Goal: Check status: Check status

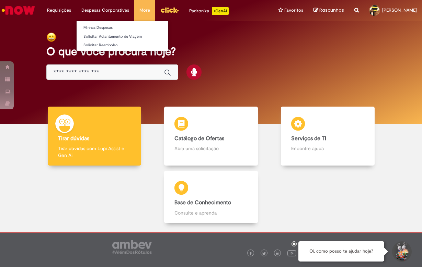
click at [76, 7] on li "Despesas Corporativas Minhas Despesas Solicitar Adiantamento de Viagem Solicita…" at bounding box center [59, 10] width 34 height 21
click at [107, 29] on link "Minhas Despesas" at bounding box center [123, 28] width 92 height 8
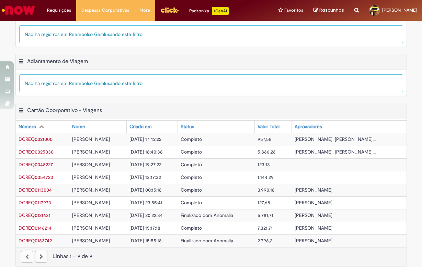
scroll to position [139, 0]
click at [44, 252] on div "paginação" at bounding box center [41, 258] width 12 height 12
click at [22, 107] on button "Cartão Coorporativo - Viagens Menu de contexto" at bounding box center [21, 111] width 5 height 9
click at [130, 109] on div "Exportar como PDF Exportar como Excel Exportar como CSV Cartão Coorporativo - V…" at bounding box center [211, 112] width 391 height 16
click at [37, 252] on div "paginação" at bounding box center [41, 258] width 12 height 12
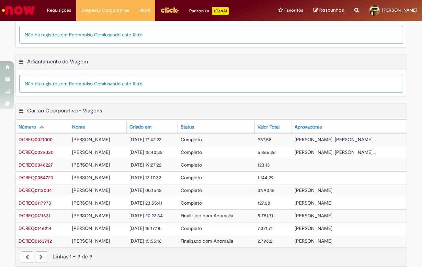
click at [42, 252] on div "paginação" at bounding box center [41, 258] width 12 height 12
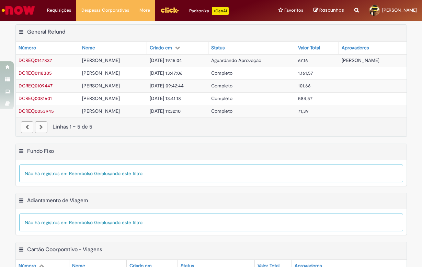
scroll to position [0, 0]
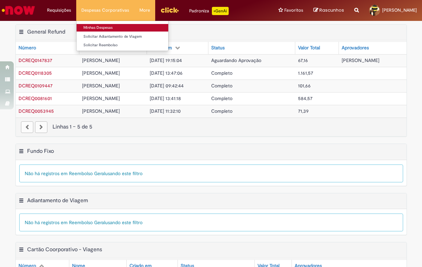
click at [108, 27] on link "Minhas Despesas" at bounding box center [123, 28] width 92 height 8
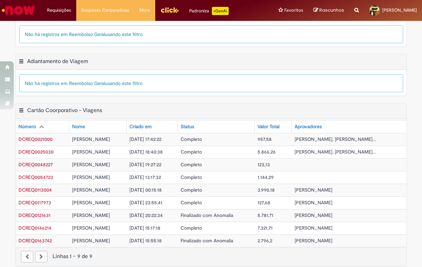
scroll to position [139, 0]
click at [44, 252] on div "paginação" at bounding box center [41, 258] width 12 height 12
click at [211, 238] on span "Finalizado com Anomalia" at bounding box center [207, 241] width 53 height 6
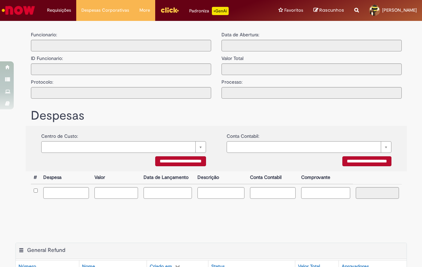
type input "**********"
